Goal: Information Seeking & Learning: Learn about a topic

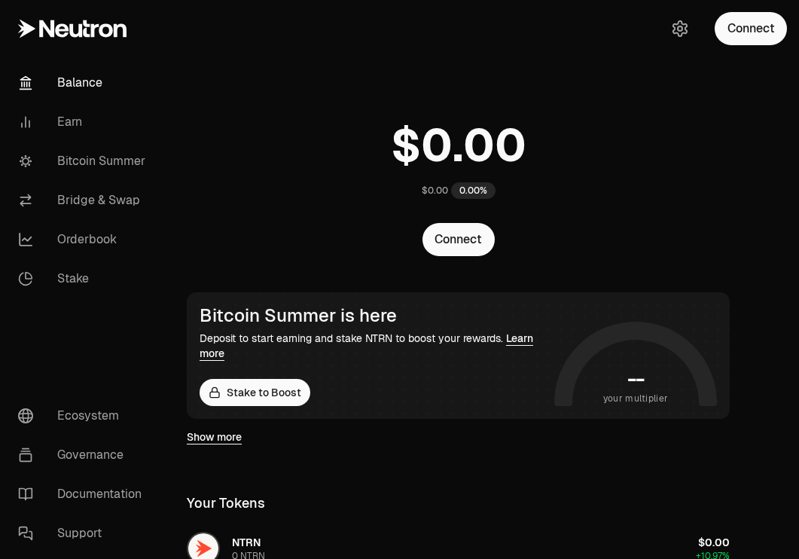
scroll to position [455, 0]
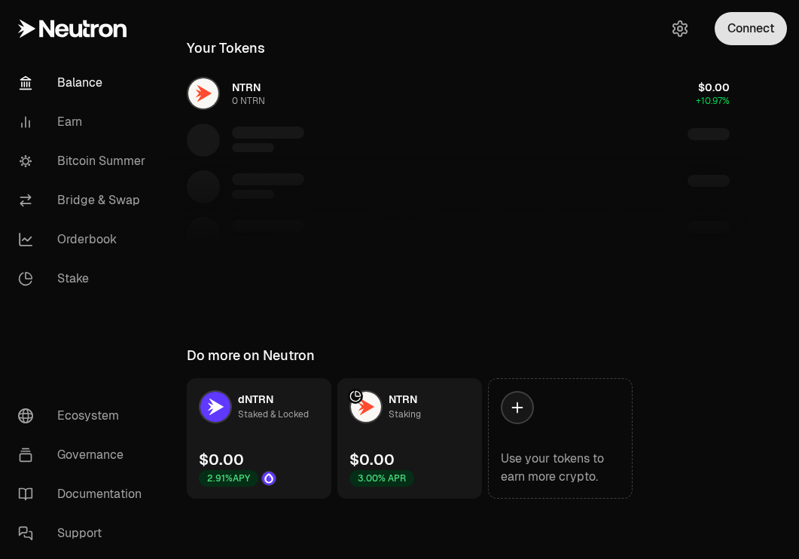
click at [758, 38] on button "Connect" at bounding box center [751, 28] width 72 height 33
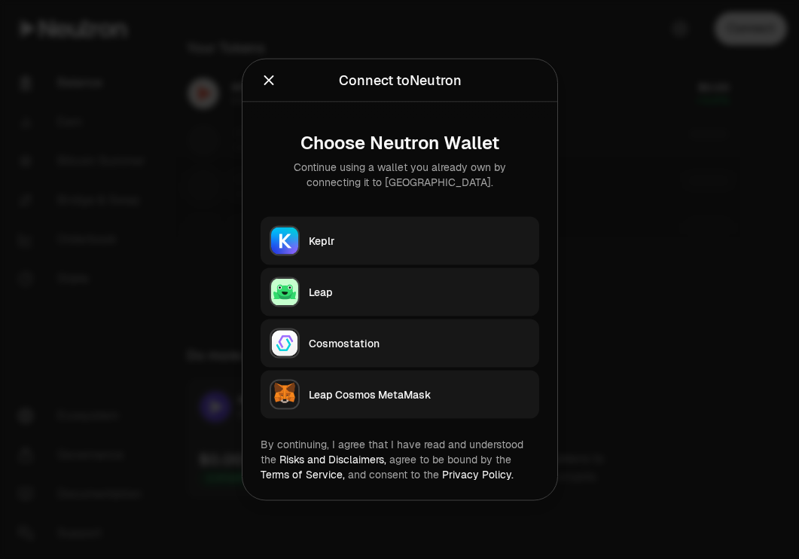
click at [476, 247] on div "Keplr" at bounding box center [419, 241] width 221 height 15
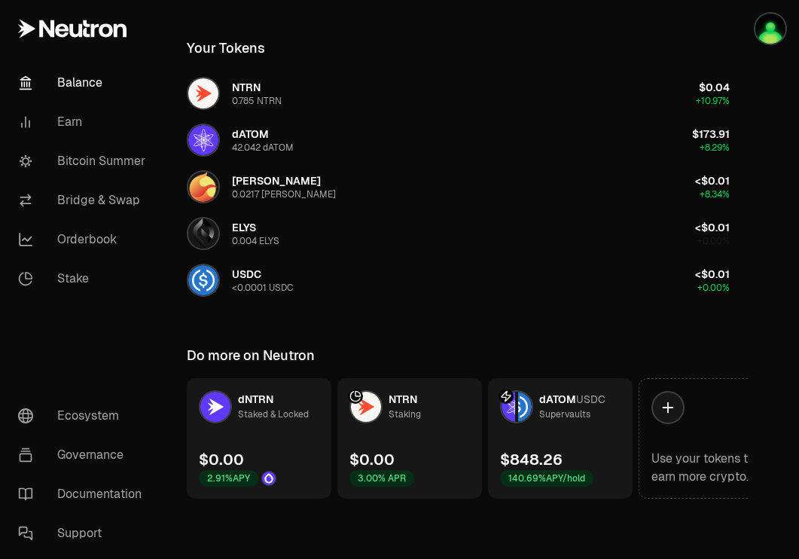
click at [589, 423] on link "dATOM USDC Supervaults $848.26 140.69% APY/hold" at bounding box center [560, 438] width 145 height 121
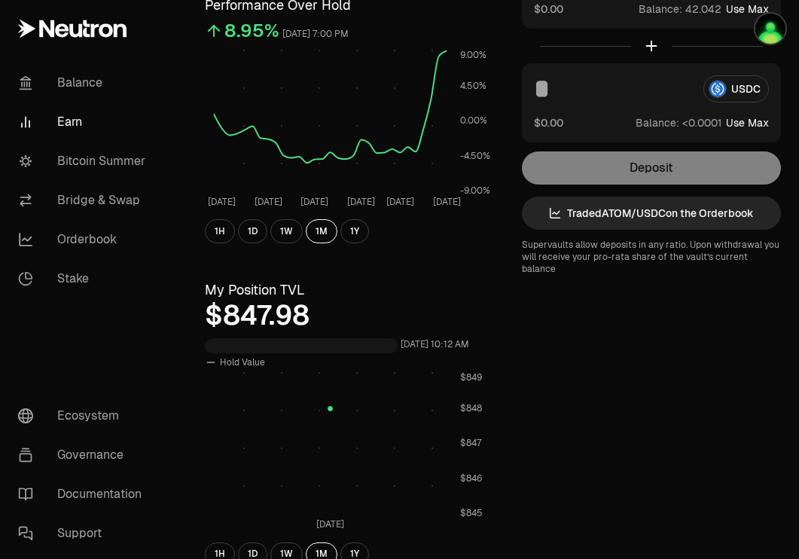
scroll to position [225, 0]
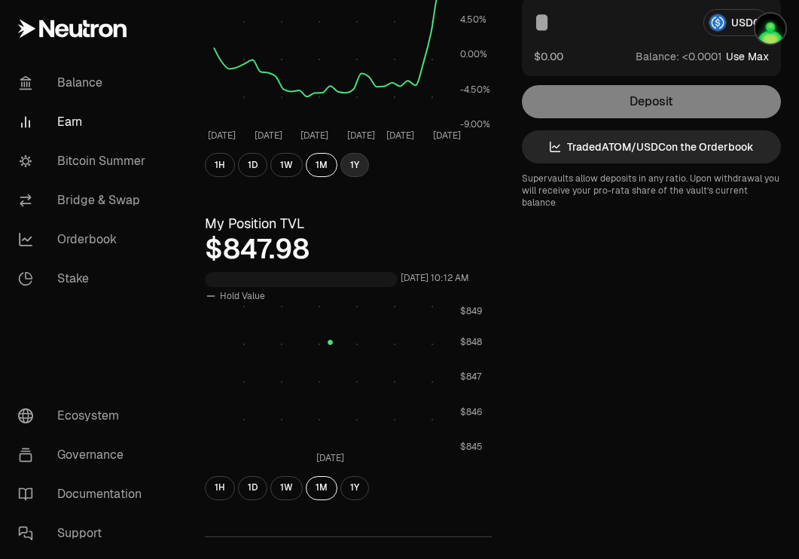
click at [350, 164] on button "1Y" at bounding box center [355, 165] width 29 height 24
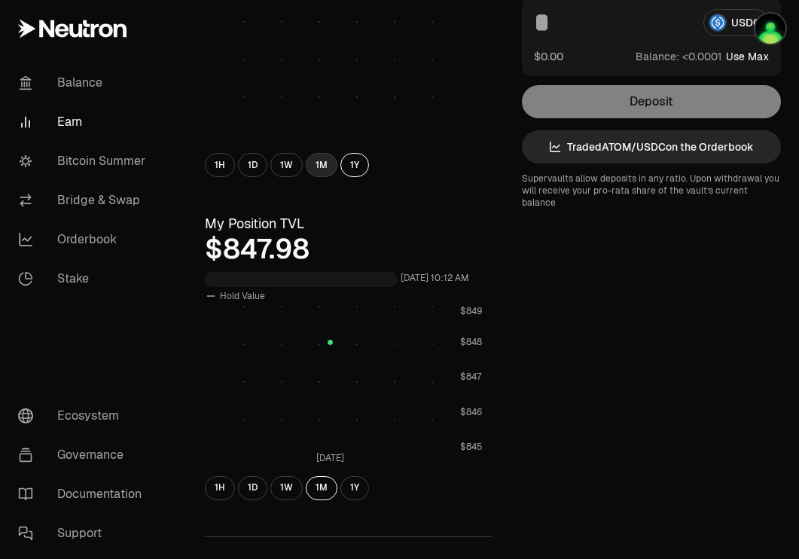
click at [317, 166] on button "1M" at bounding box center [322, 165] width 32 height 24
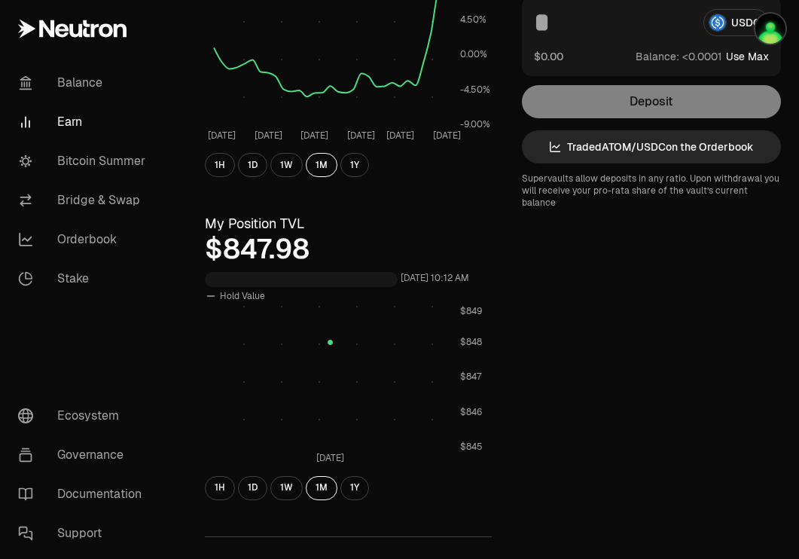
click at [345, 475] on div "[DATE] $845 $846 $847 $848 $849 1H 1D 1W 1M 1Y" at bounding box center [348, 402] width 287 height 194
click at [345, 487] on button "1Y" at bounding box center [355, 488] width 29 height 24
click at [328, 487] on button "1M" at bounding box center [322, 488] width 32 height 24
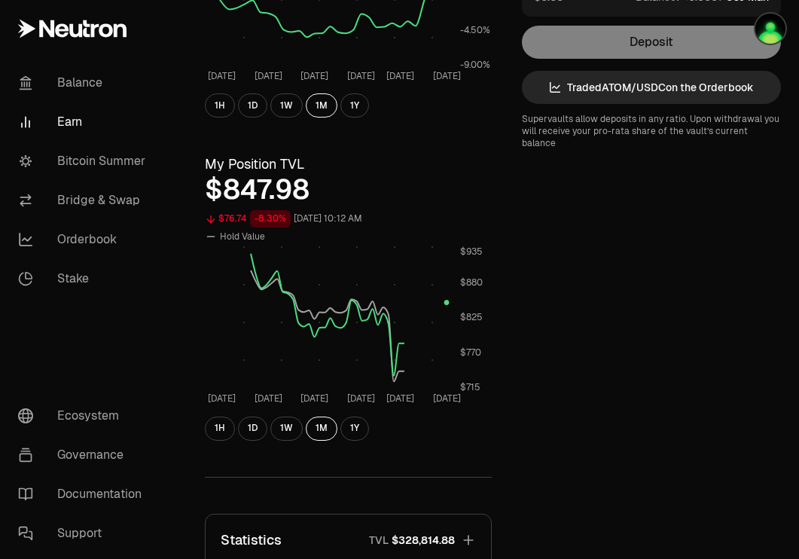
scroll to position [369, 0]
